Goal: Task Accomplishment & Management: Use online tool/utility

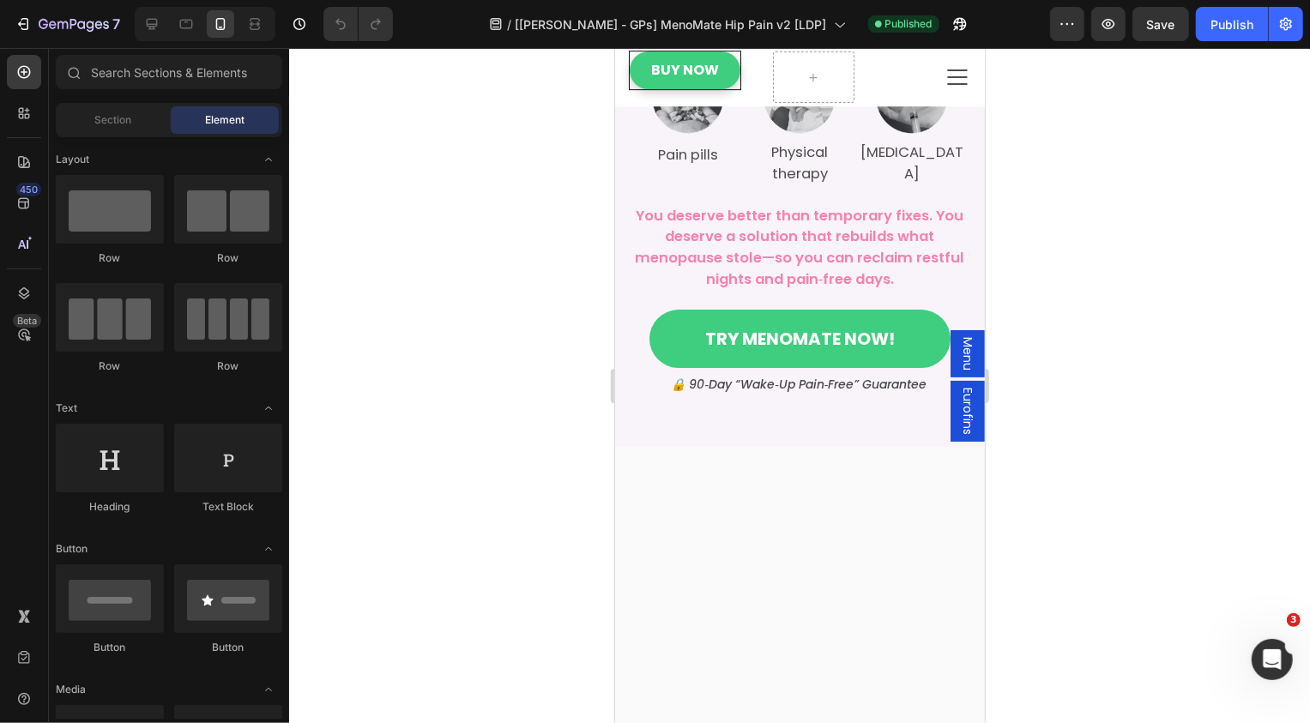
scroll to position [4297, 0]
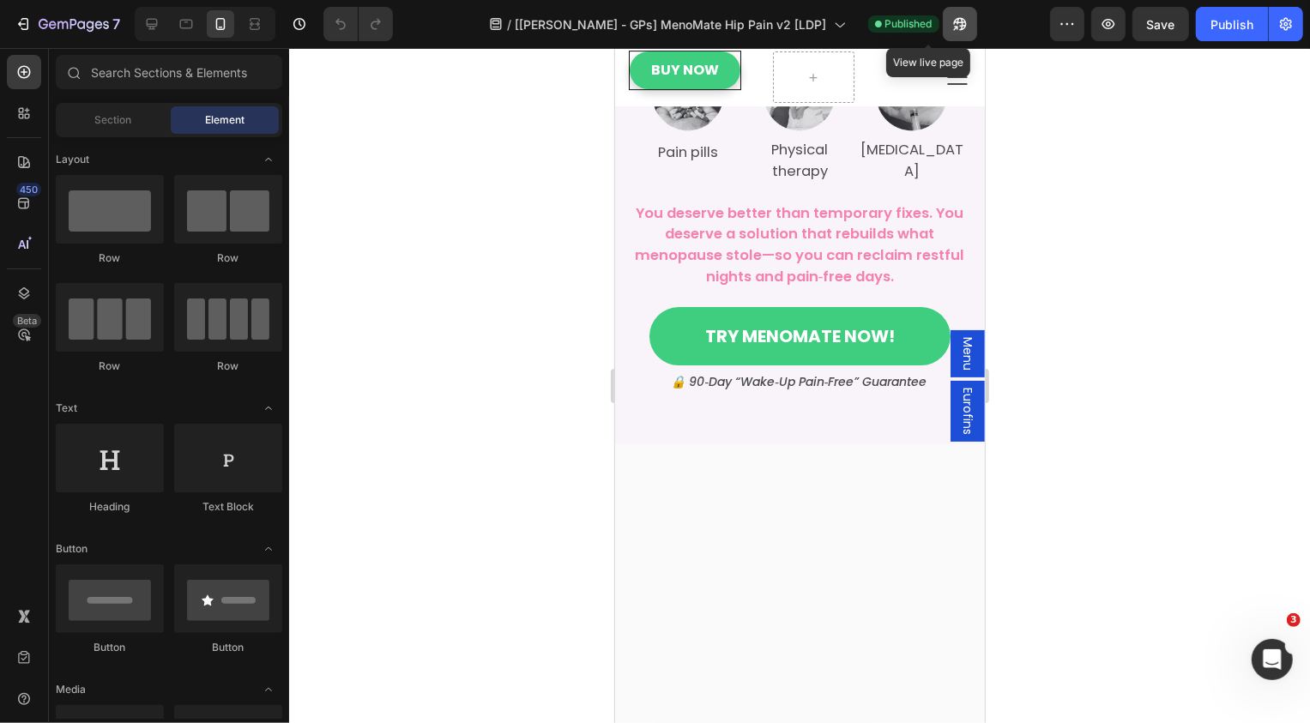
click at [953, 26] on icon "button" at bounding box center [955, 28] width 4 height 4
click at [736, 103] on div "Buy Now Button Icon Row Icon Row" at bounding box center [799, 76] width 370 height 58
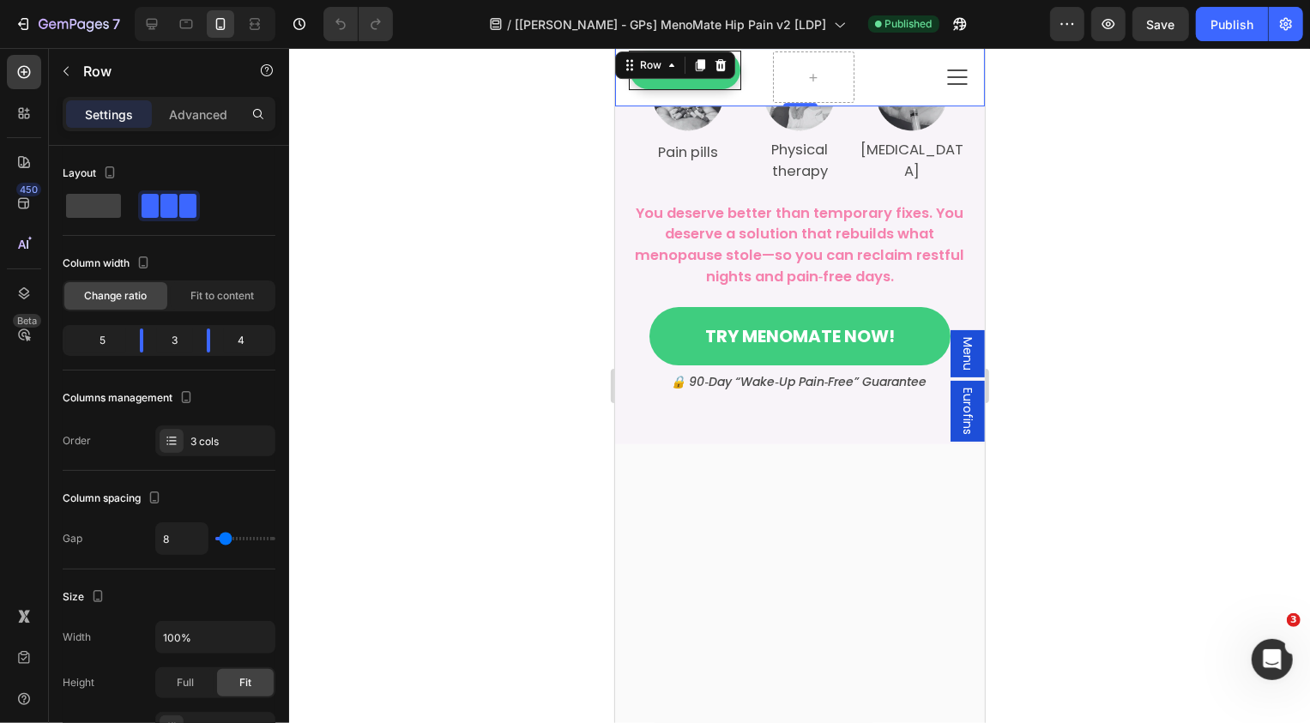
scroll to position [569, 0]
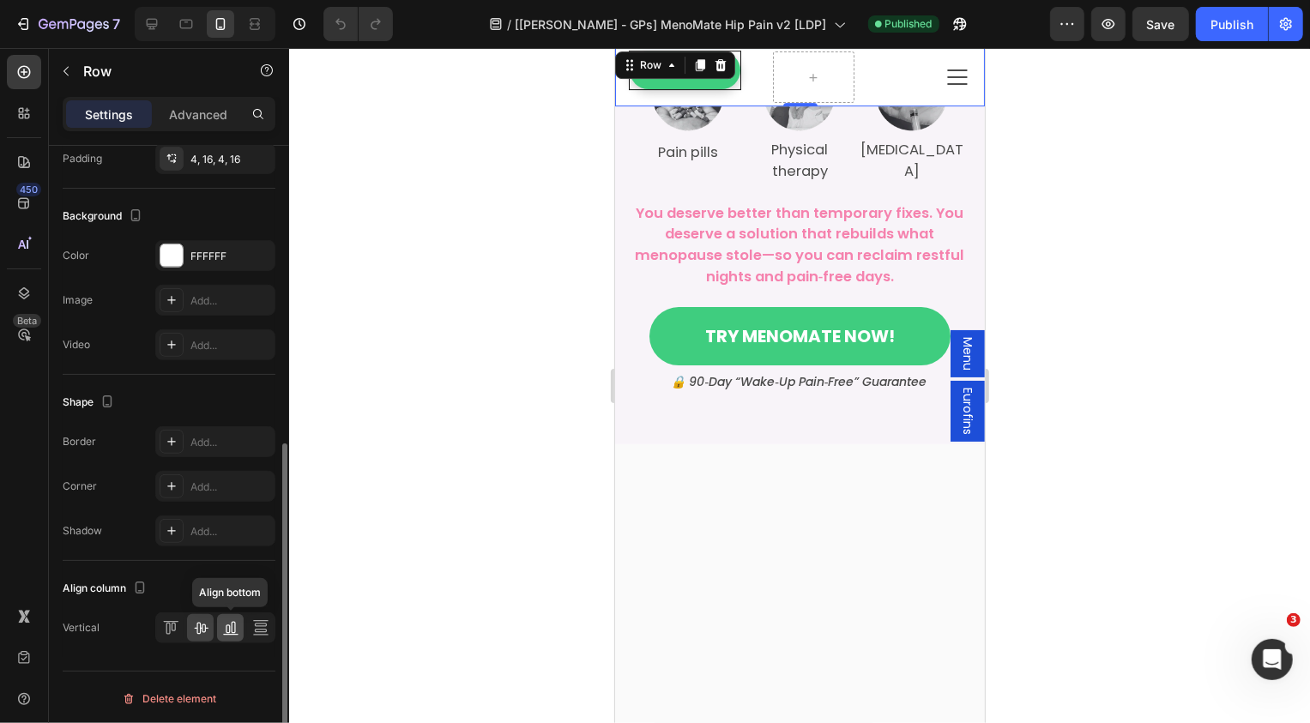
click at [223, 629] on icon at bounding box center [230, 628] width 17 height 17
click at [166, 629] on icon at bounding box center [168, 629] width 4 height 12
click at [200, 625] on icon at bounding box center [201, 629] width 14 height 12
click at [641, 85] on link "Buy Now" at bounding box center [684, 70] width 111 height 39
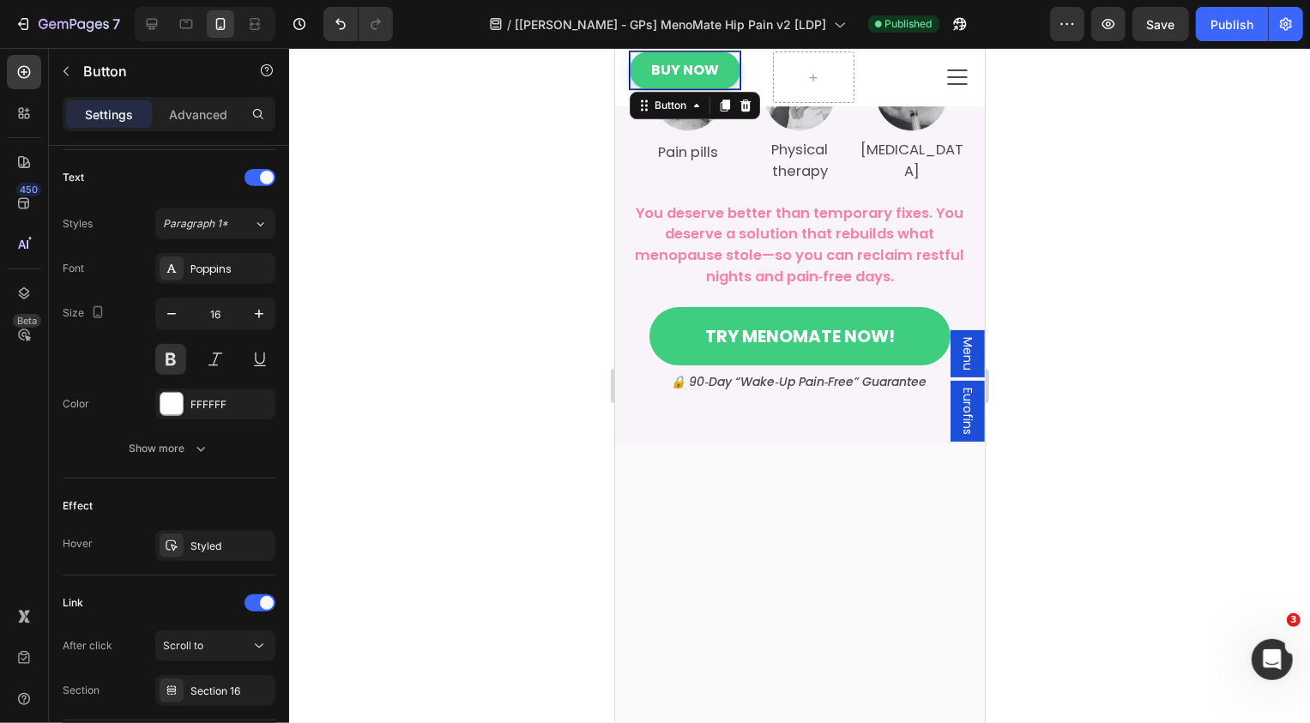
scroll to position [0, 0]
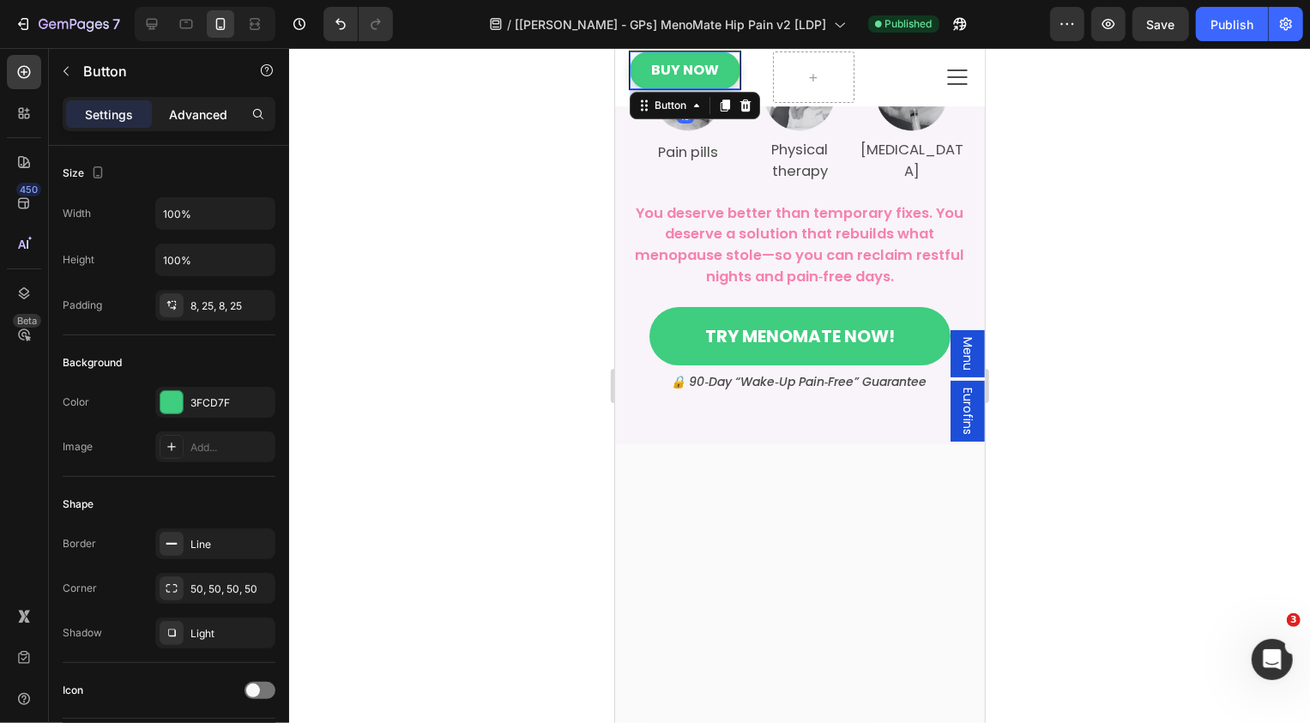
click at [178, 116] on p "Advanced" at bounding box center [198, 115] width 58 height 18
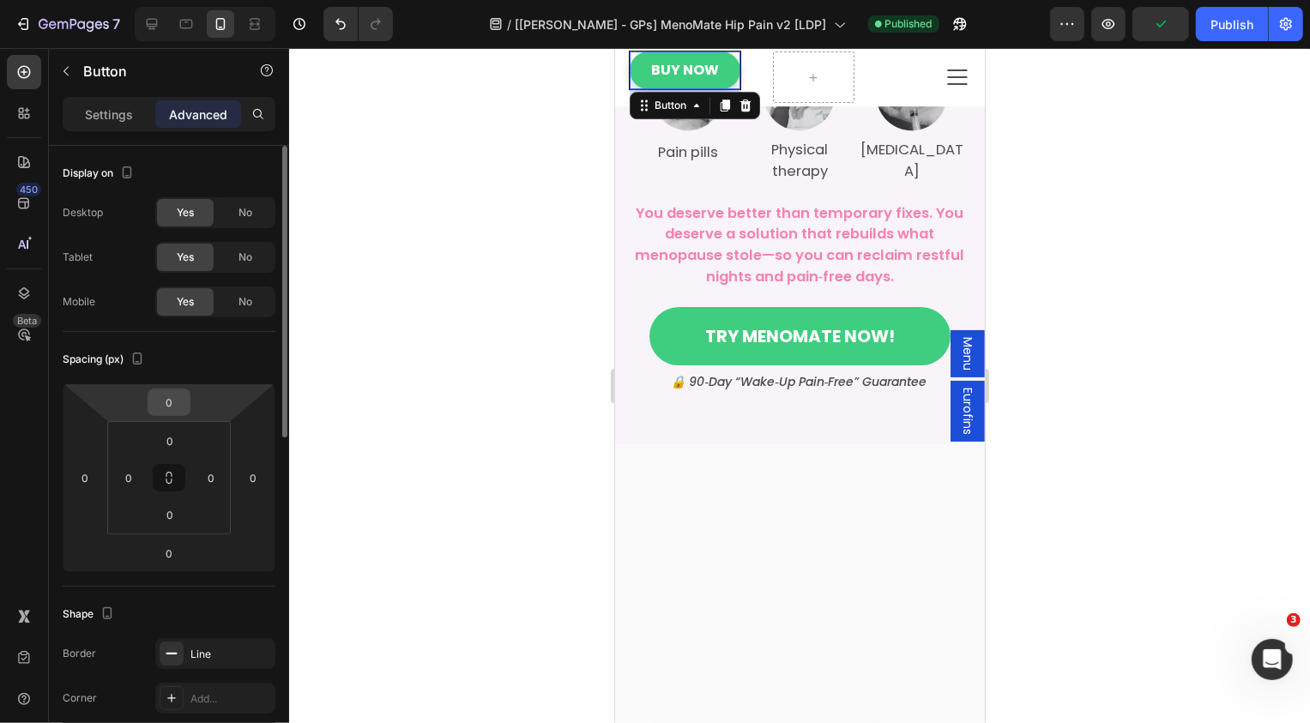
click at [163, 398] on input "0" at bounding box center [169, 403] width 34 height 26
type input "20"
click at [222, 361] on div "Spacing (px)" at bounding box center [169, 359] width 213 height 27
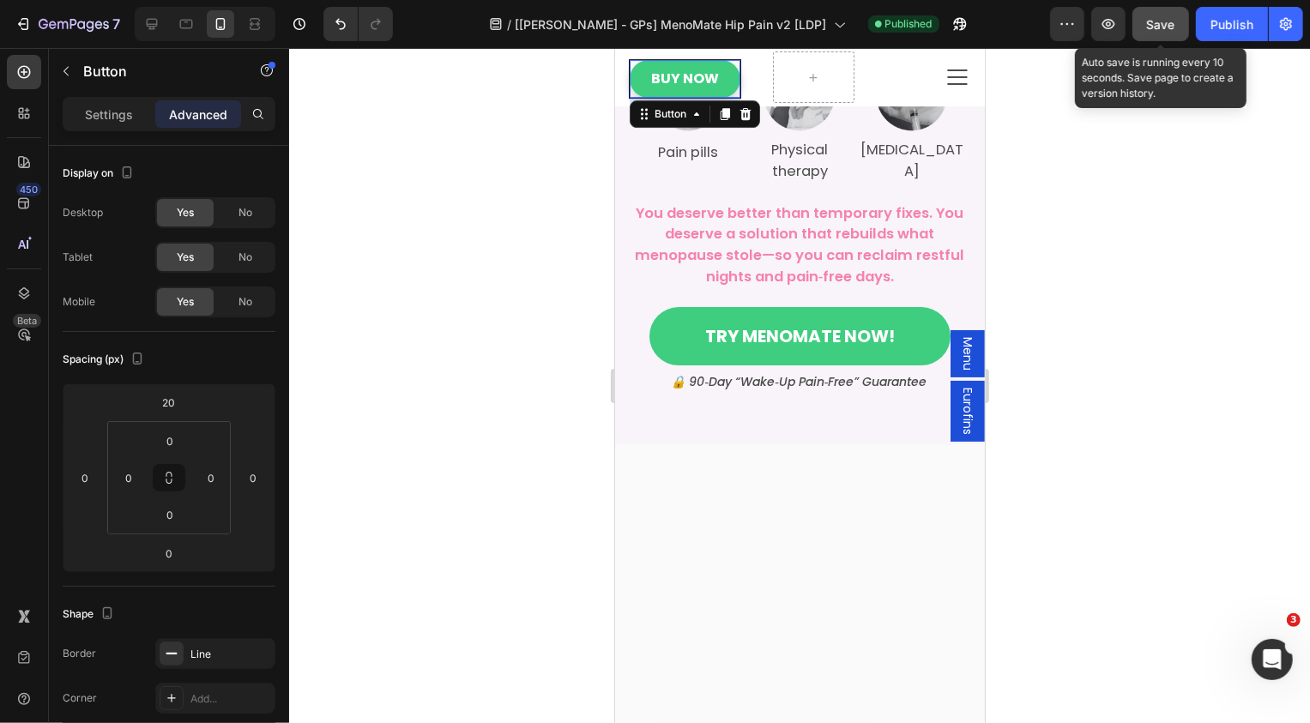
click at [1165, 37] on button "Save" at bounding box center [1161, 24] width 57 height 34
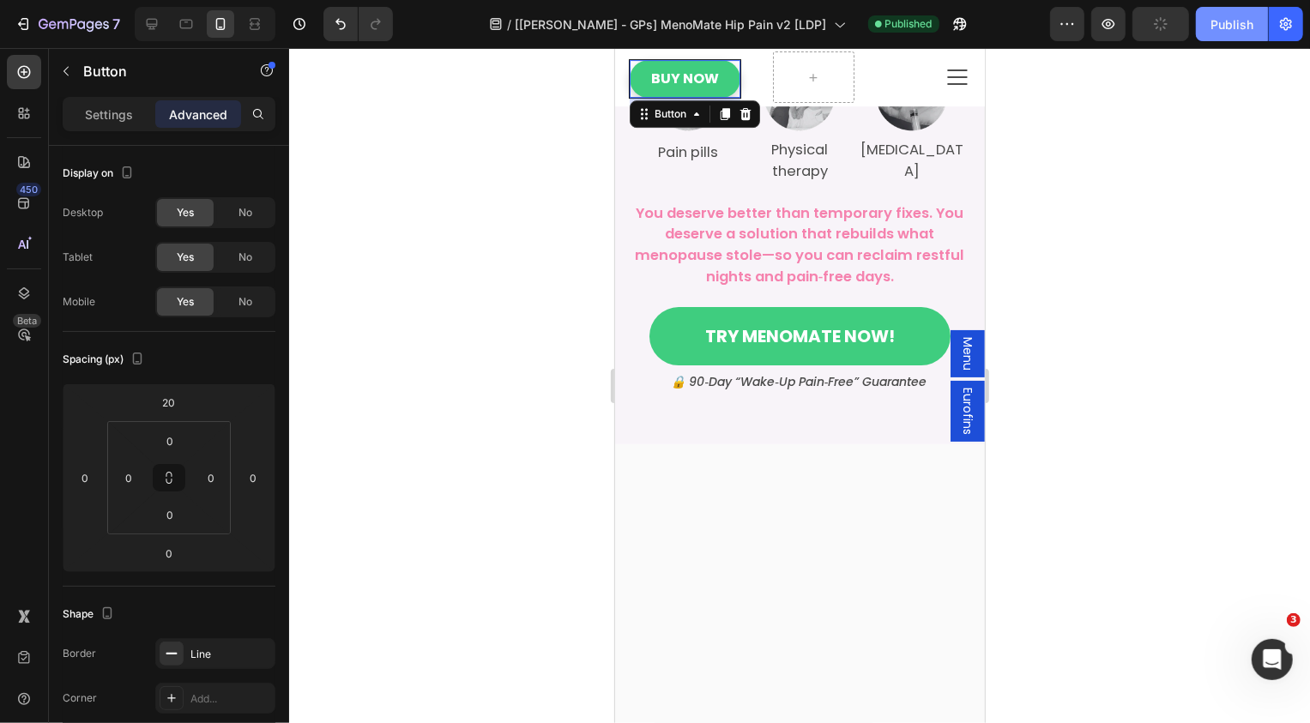
click at [1223, 35] on button "Publish" at bounding box center [1232, 24] width 72 height 34
click at [524, 263] on div at bounding box center [799, 385] width 1021 height 675
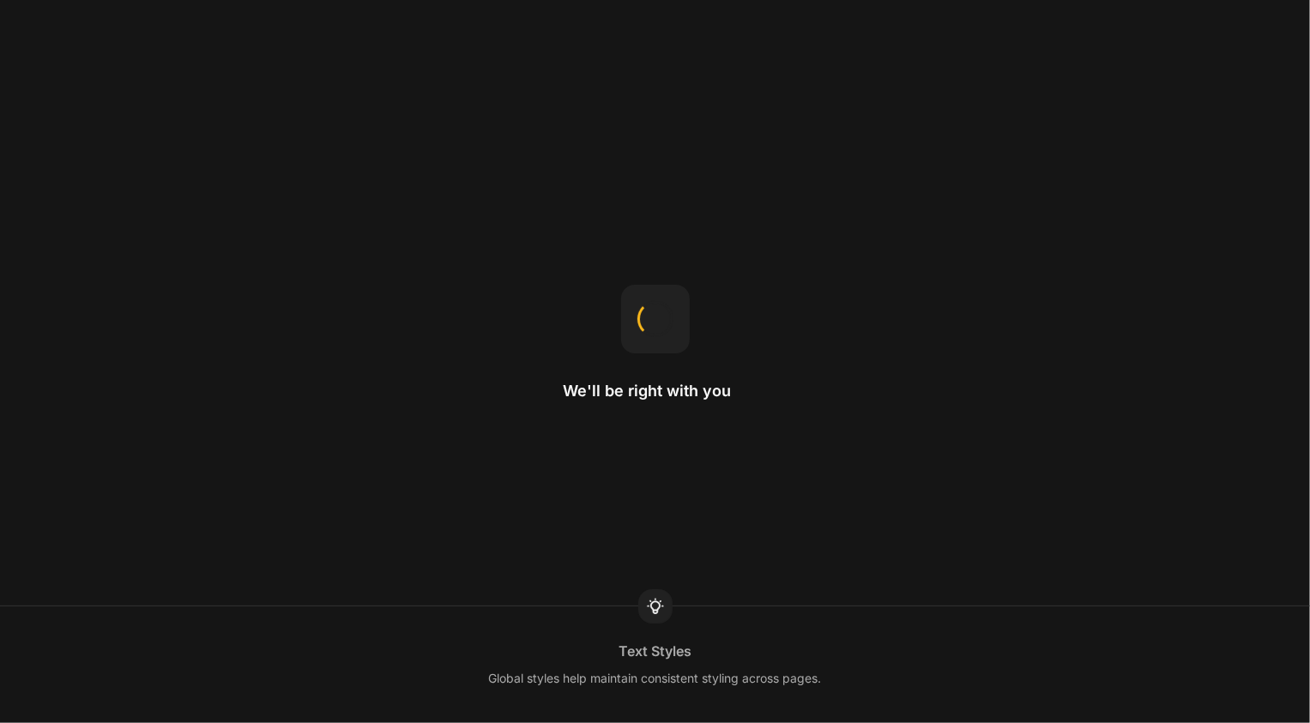
click at [312, 251] on div "We'll be right with you Text Styles Global styles help maintain consistent styl…" at bounding box center [655, 361] width 1310 height 723
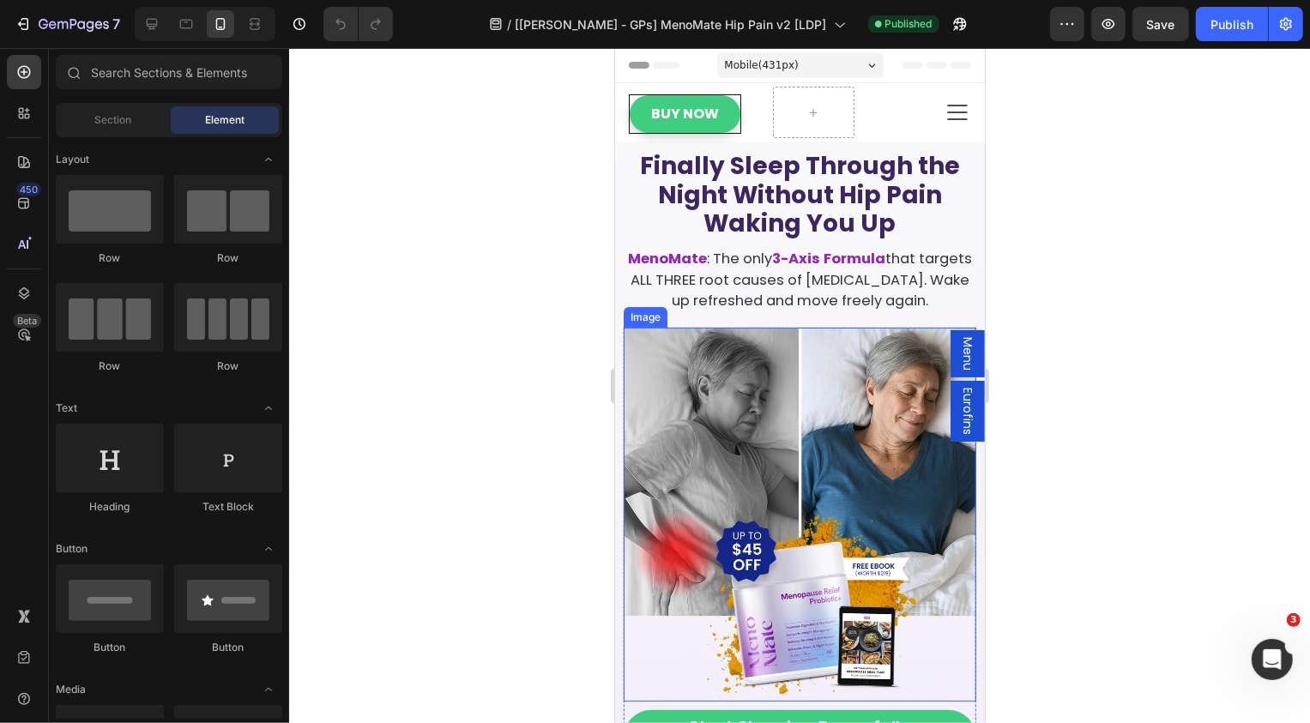
scroll to position [783, 0]
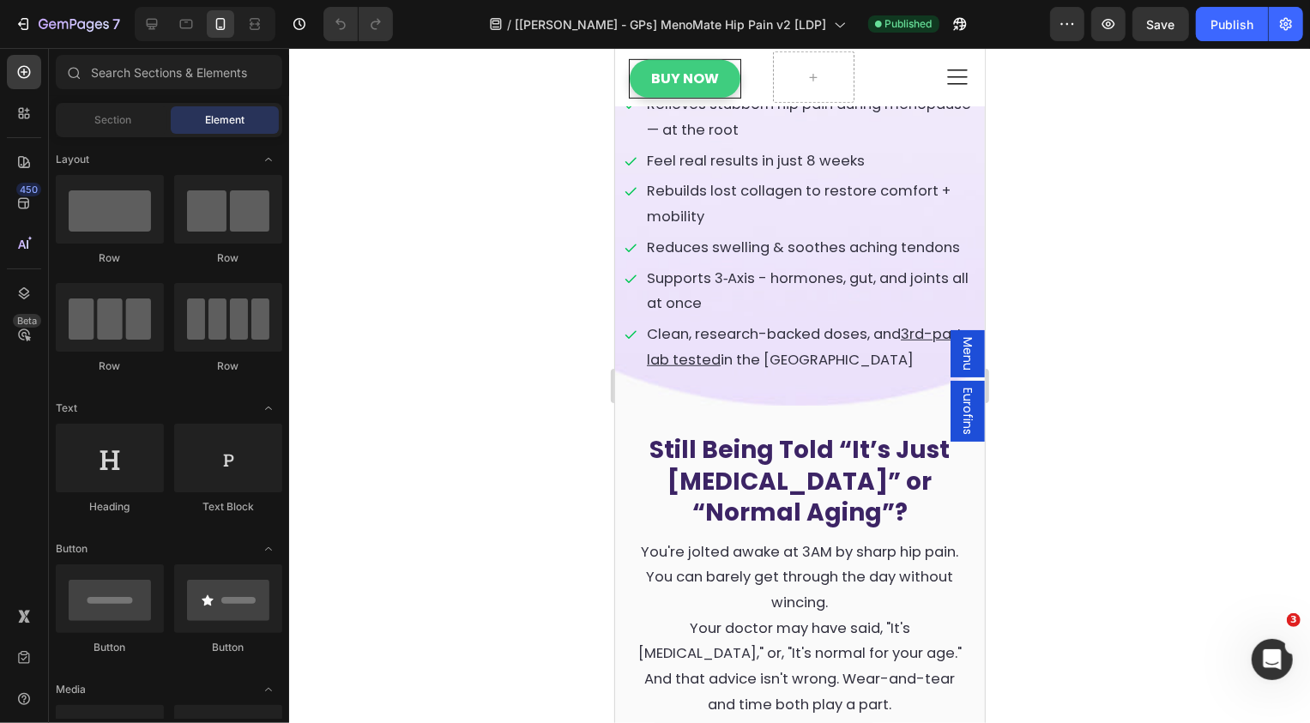
click at [958, 351] on div "Menu" at bounding box center [967, 353] width 34 height 47
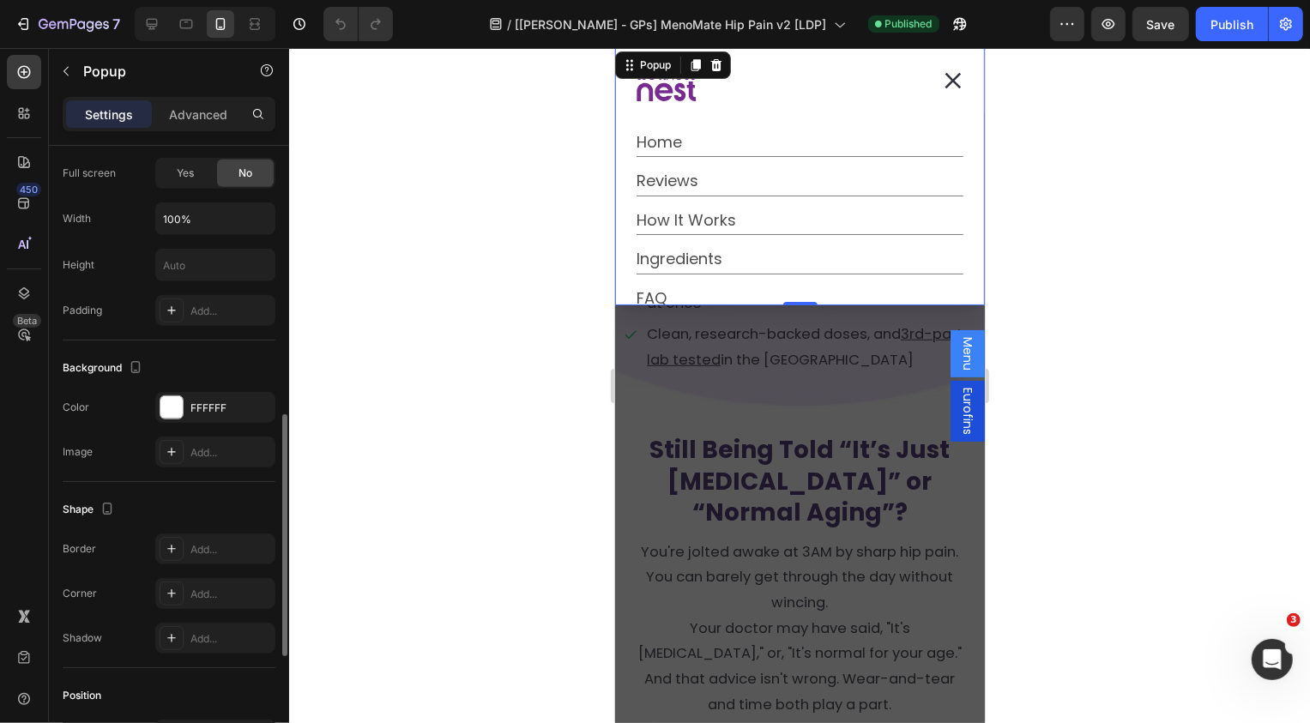
scroll to position [996, 0]
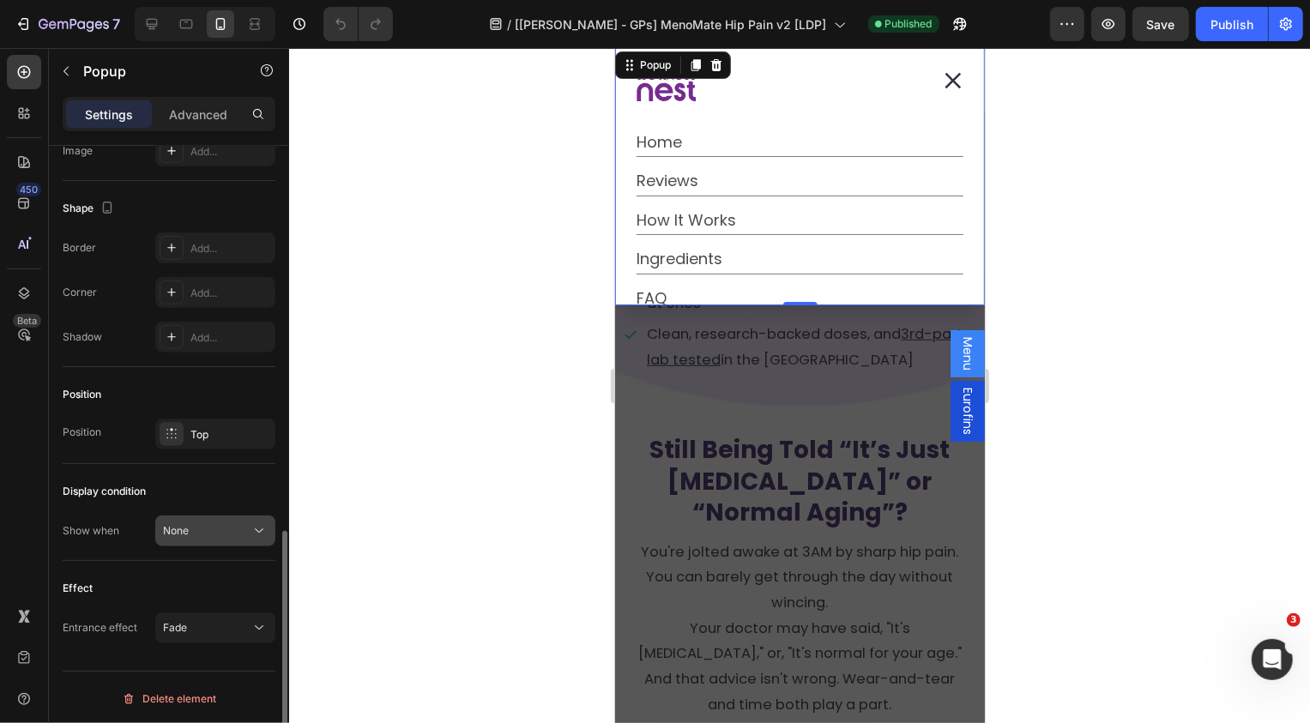
click at [181, 524] on span "None" at bounding box center [176, 530] width 26 height 13
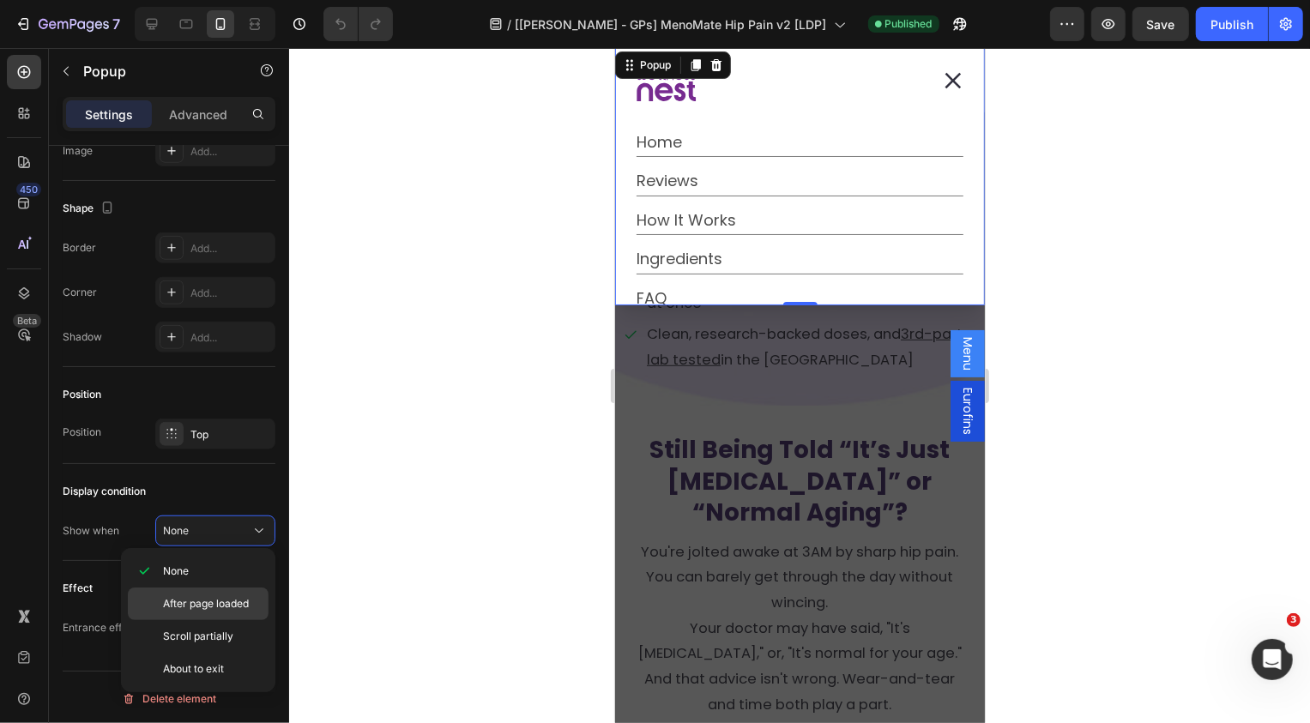
click at [221, 620] on div "After page loaded" at bounding box center [198, 636] width 141 height 33
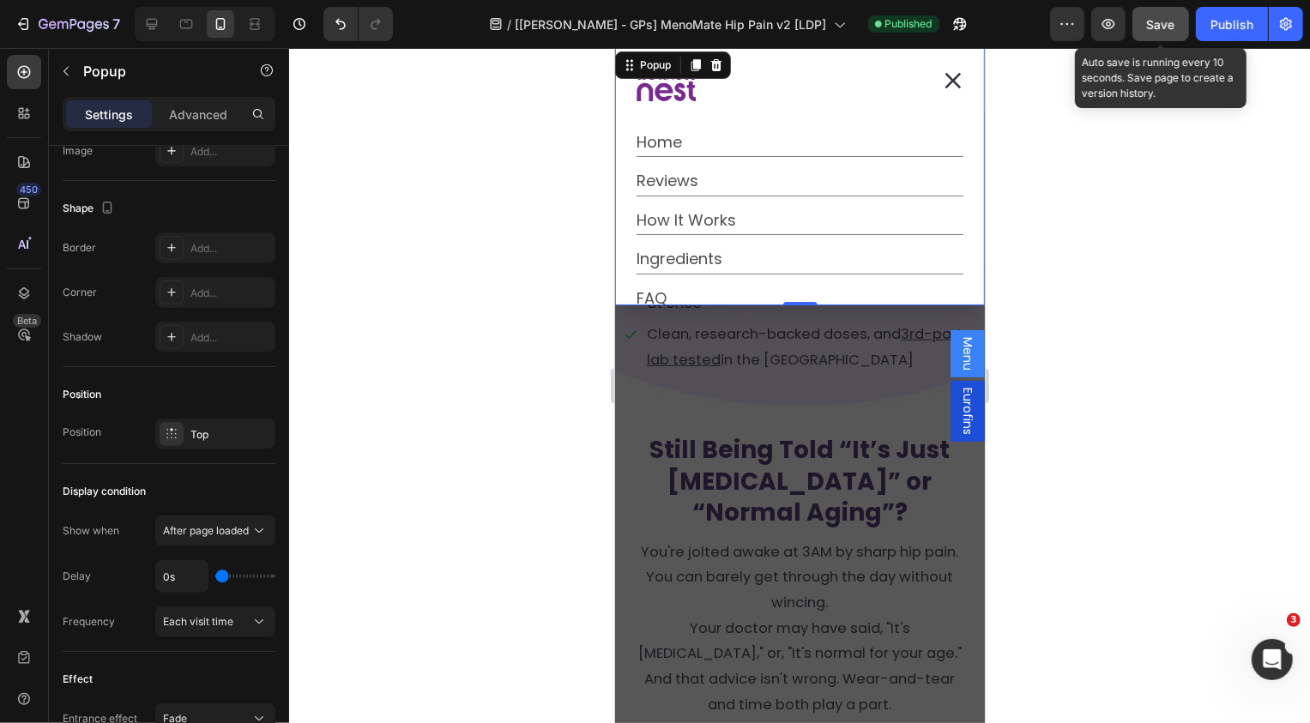
click at [1178, 21] on button "Save" at bounding box center [1161, 24] width 57 height 34
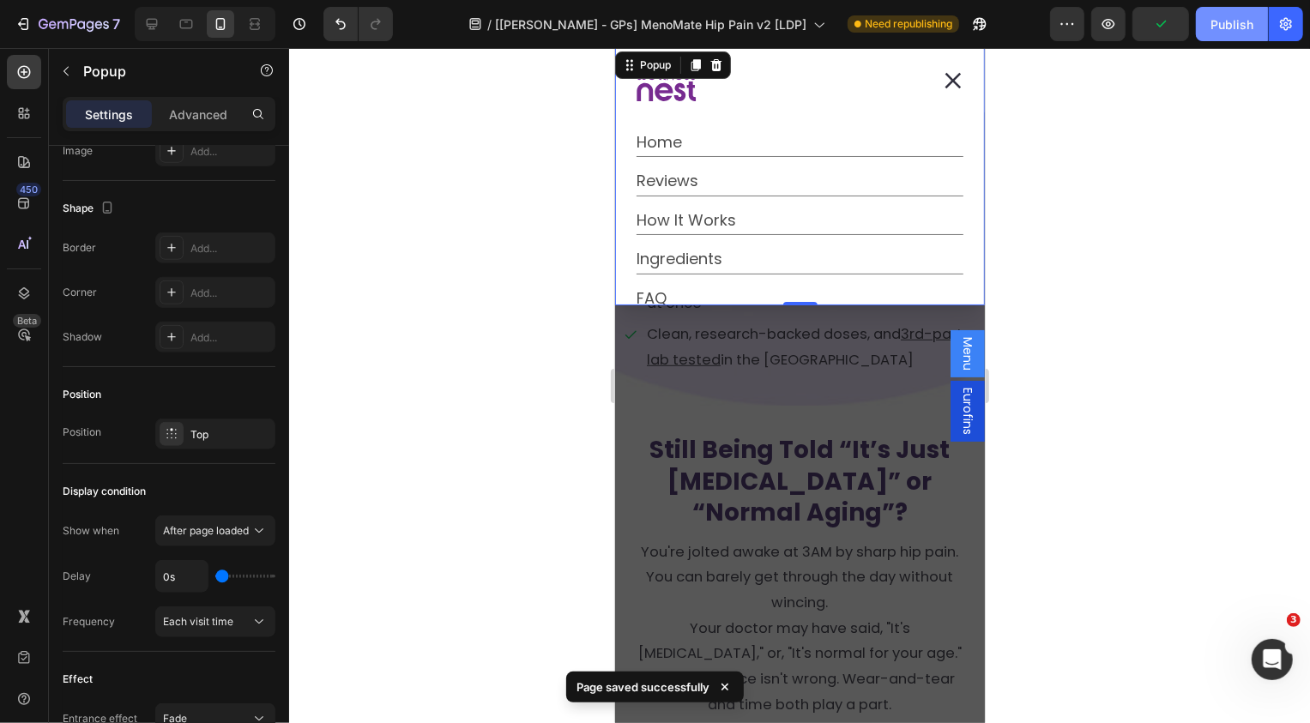
click at [1235, 16] on div "Publish" at bounding box center [1232, 24] width 43 height 18
